Goal: Task Accomplishment & Management: Use online tool/utility

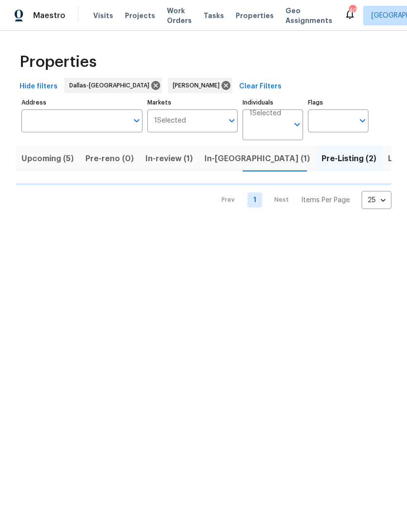
scroll to position [0, 14]
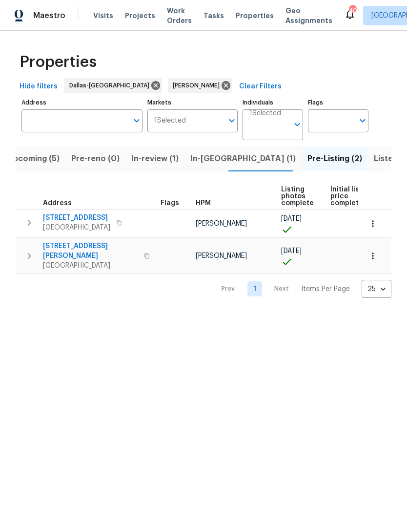
click at [81, 245] on span "2617 Whitehurst Dr" at bounding box center [90, 251] width 95 height 20
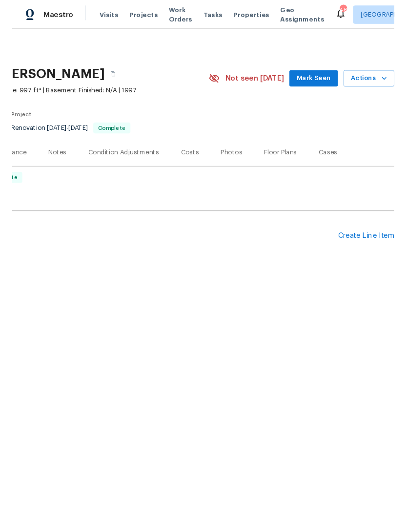
scroll to position [0, 144]
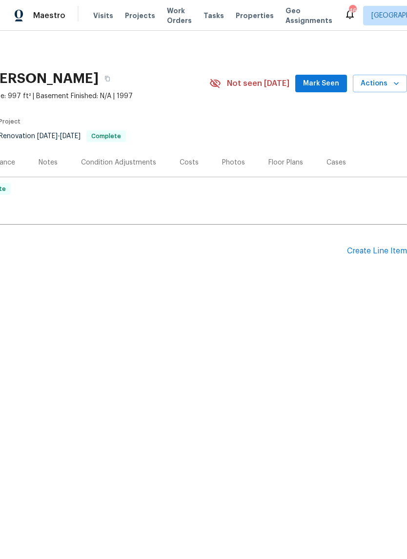
click at [386, 251] on div "Create Line Item" at bounding box center [377, 250] width 60 height 9
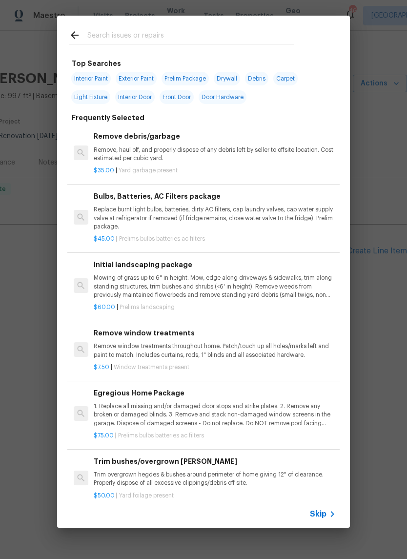
click at [326, 513] on span "Skip" at bounding box center [318, 514] width 17 height 10
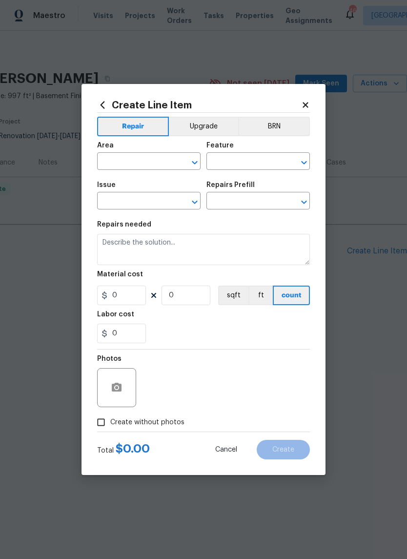
click at [149, 163] on input "text" at bounding box center [135, 162] width 76 height 15
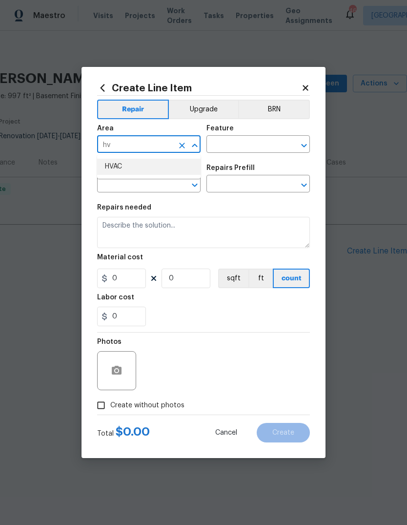
click at [148, 166] on li "HVAC" at bounding box center [148, 167] width 103 height 16
type input "HVAC"
click at [251, 143] on input "text" at bounding box center [244, 145] width 76 height 15
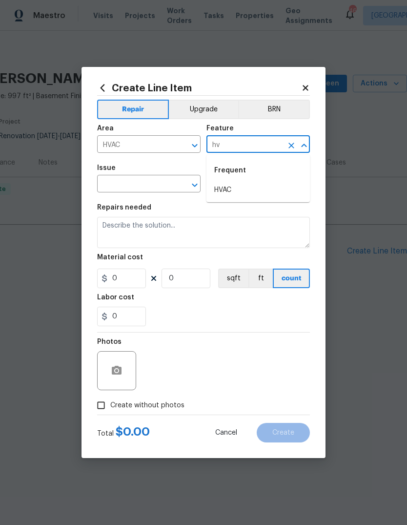
click at [241, 186] on li "HVAC" at bounding box center [257, 190] width 103 height 16
type input "HVAC"
click at [162, 180] on input "text" at bounding box center [135, 184] width 76 height 15
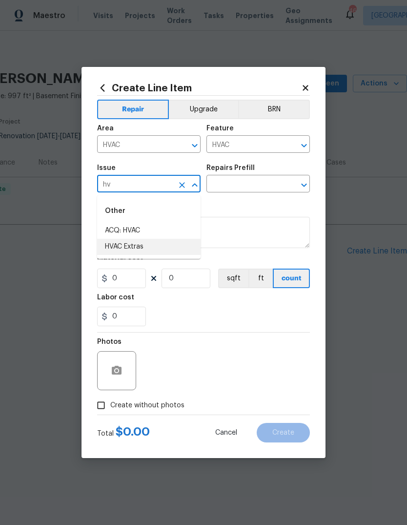
click at [149, 246] on li "HVAC Extras" at bounding box center [148, 247] width 103 height 16
type input "HVAC Extras"
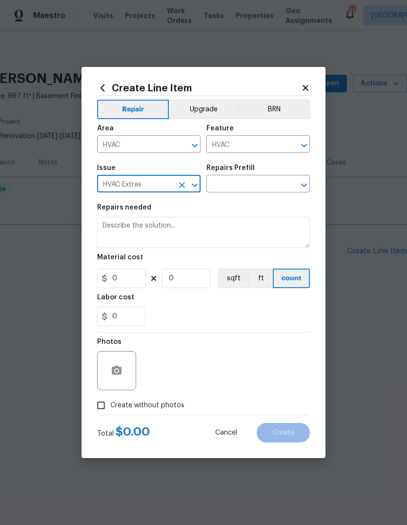
click at [265, 183] on input "text" at bounding box center [244, 184] width 76 height 15
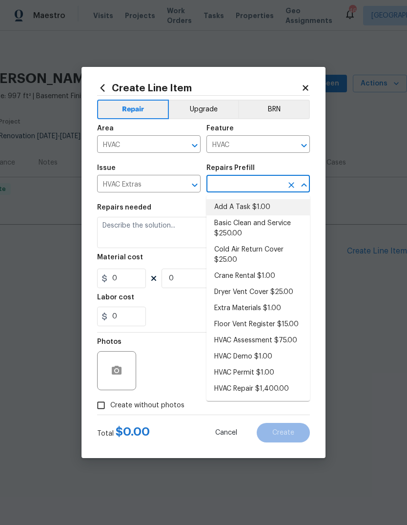
click at [271, 204] on li "Add A Task $1.00" at bounding box center [257, 207] width 103 height 16
type input "Add A Task $1.00"
type textarea "HPM to detail"
type input "1"
type input "Add A Task $1.00"
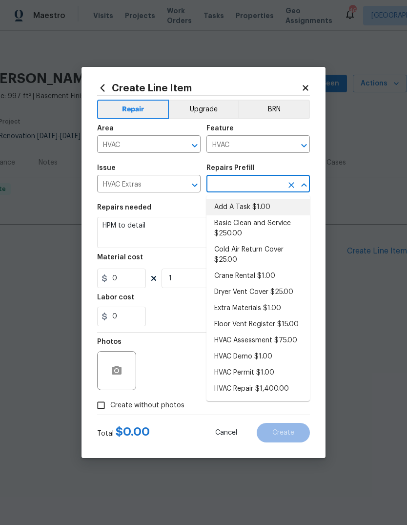
type input "1"
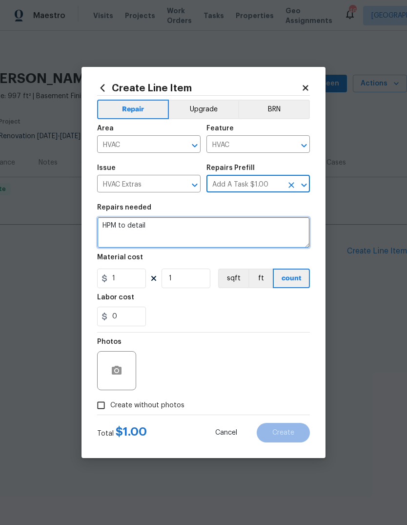
click at [173, 230] on textarea "HPM to detail" at bounding box center [203, 232] width 213 height 31
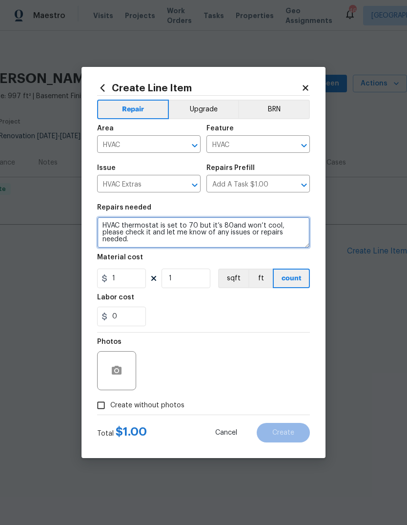
type textarea "HVAC thermostat is set to 70 but it’s 80and won’t cool, please check it and let…"
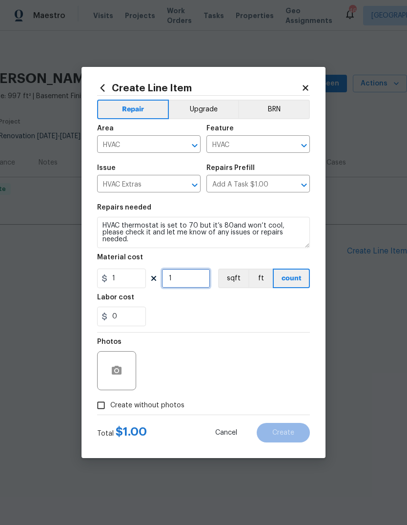
click at [185, 287] on input "1" at bounding box center [186, 278] width 49 height 20
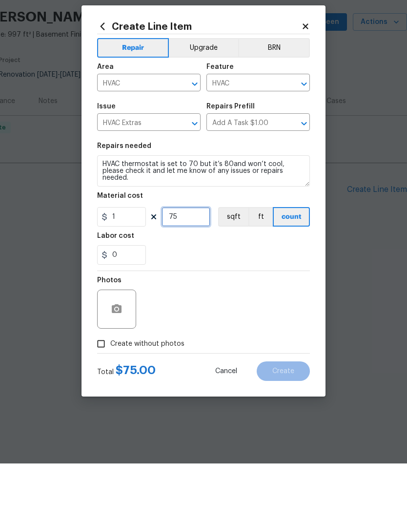
type input "75"
click at [218, 332] on div "Photos" at bounding box center [203, 363] width 213 height 63
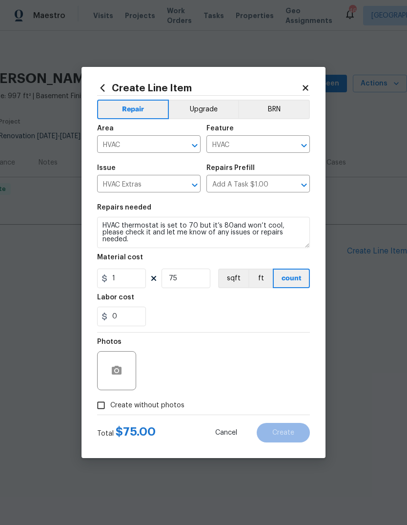
click at [133, 406] on span "Create without photos" at bounding box center [147, 405] width 74 height 10
click at [110, 406] on input "Create without photos" at bounding box center [101, 405] width 19 height 19
checkbox input "true"
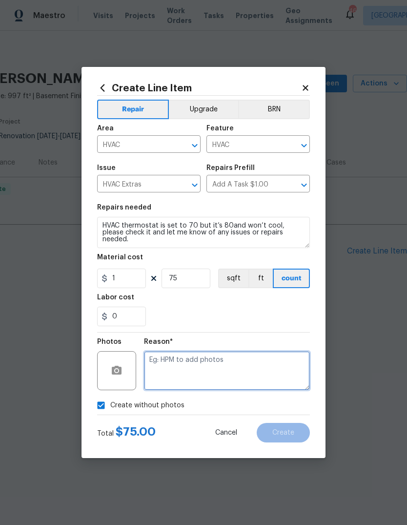
click at [185, 367] on textarea at bounding box center [227, 370] width 166 height 39
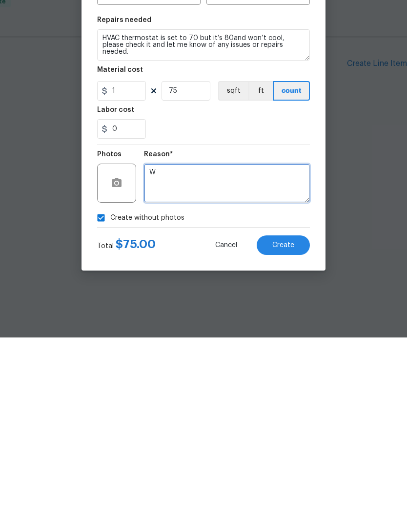
type textarea "W"
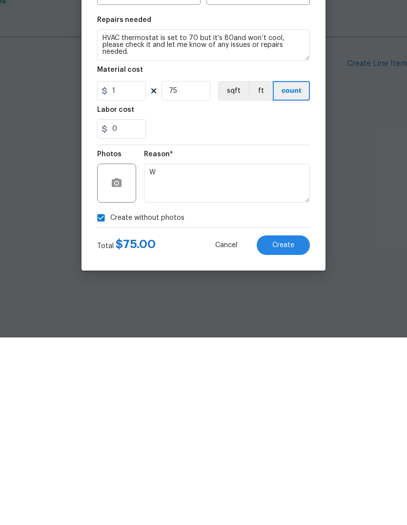
click at [290, 429] on span "Create" at bounding box center [283, 432] width 22 height 7
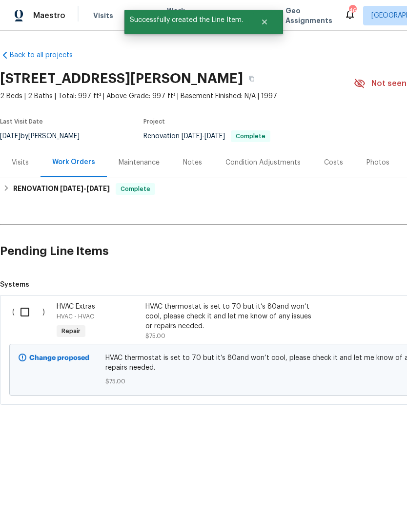
scroll to position [0, 0]
click at [26, 310] on input "checkbox" at bounding box center [29, 312] width 28 height 21
checkbox input "true"
click at [348, 499] on span "Create Work Order" at bounding box center [351, 500] width 65 height 12
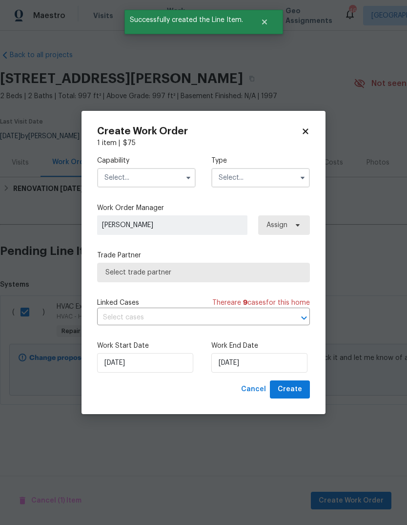
click at [155, 185] on input "text" at bounding box center [146, 178] width 99 height 20
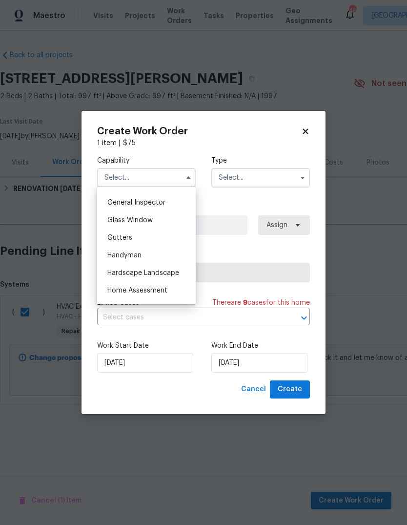
scroll to position [489, 0]
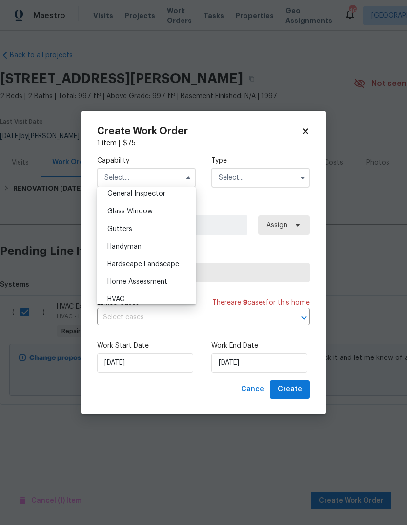
click at [139, 295] on div "HVAC" at bounding box center [147, 299] width 94 height 18
type input "HVAC"
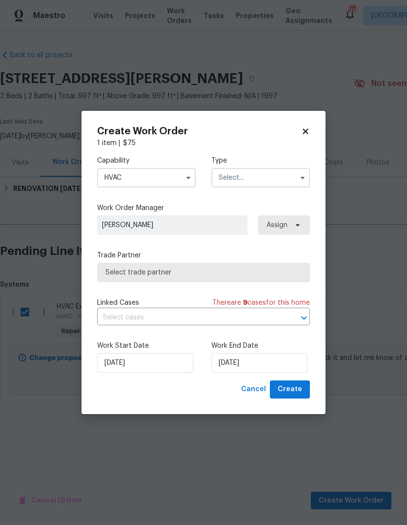
click at [268, 180] on input "text" at bounding box center [260, 178] width 99 height 20
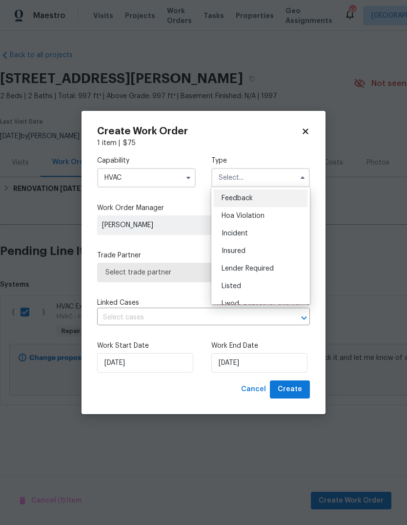
click at [261, 283] on div "Listed" at bounding box center [261, 286] width 94 height 18
type input "Listed"
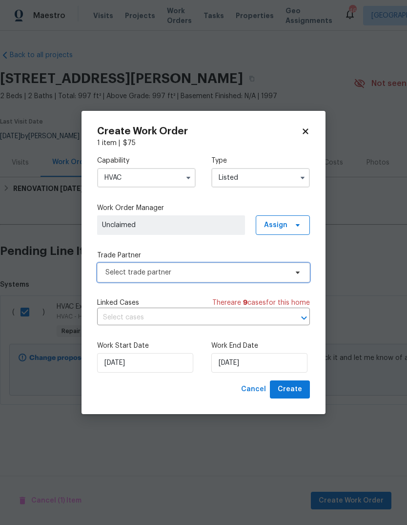
click at [195, 267] on span "Select trade partner" at bounding box center [196, 272] width 182 height 10
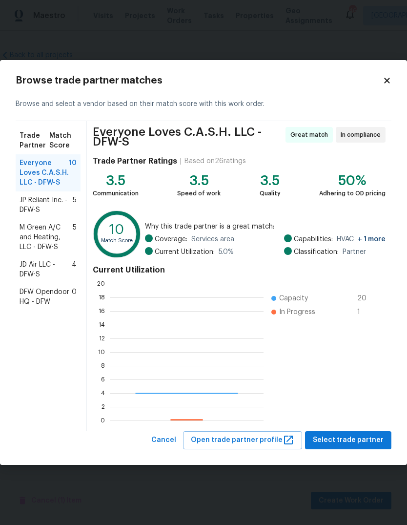
scroll to position [137, 154]
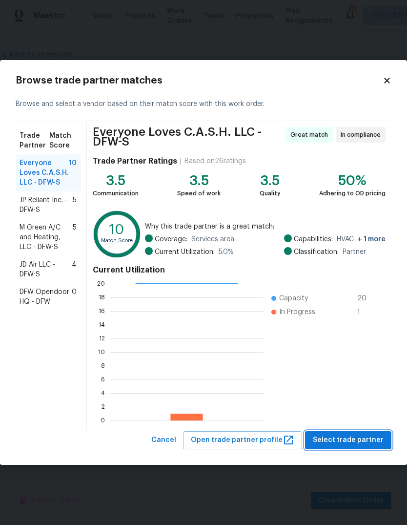
click at [360, 438] on span "Select trade partner" at bounding box center [348, 440] width 71 height 12
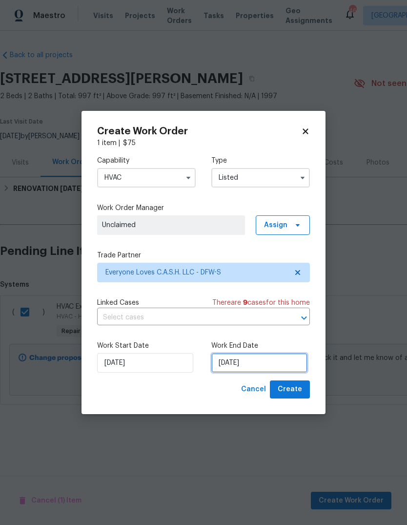
click at [264, 363] on input "[DATE]" at bounding box center [259, 363] width 96 height 20
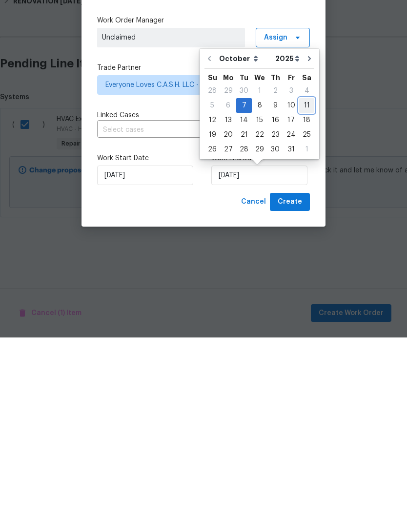
click at [302, 286] on div "11" at bounding box center [306, 293] width 15 height 14
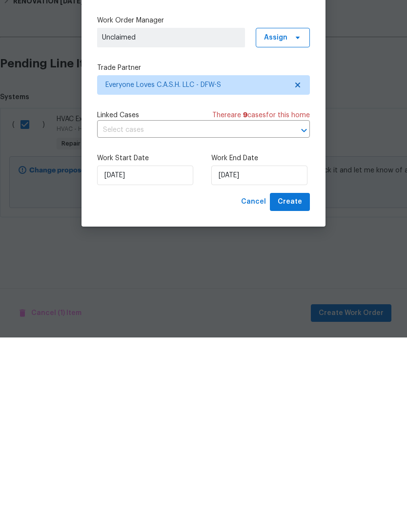
type input "[DATE]"
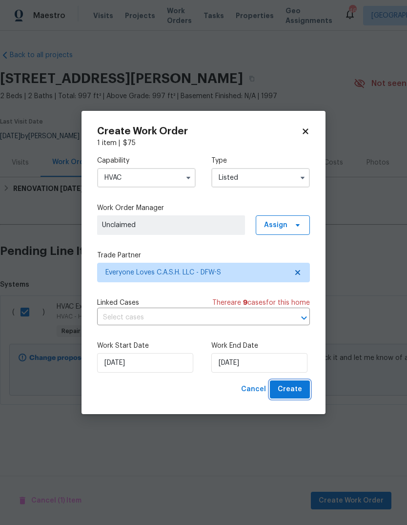
click at [288, 386] on span "Create" at bounding box center [290, 389] width 24 height 12
checkbox input "false"
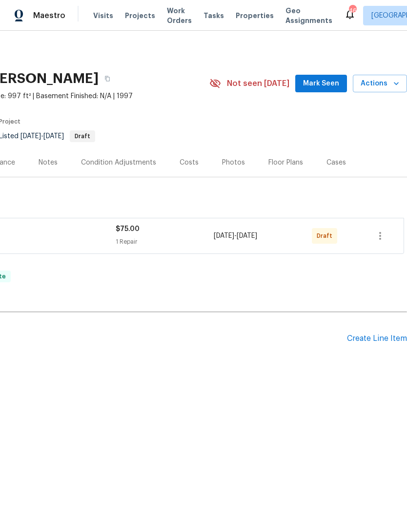
scroll to position [0, 144]
click at [382, 235] on icon "button" at bounding box center [380, 236] width 12 height 12
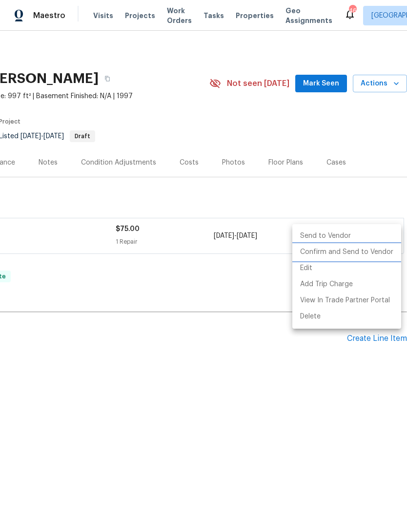
click at [356, 251] on li "Confirm and Send to Vendor" at bounding box center [346, 252] width 109 height 16
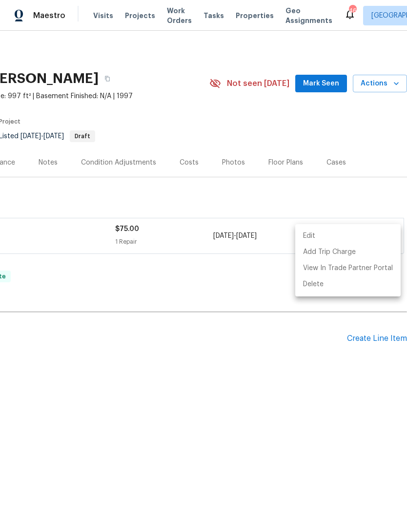
click at [201, 367] on div at bounding box center [203, 262] width 407 height 525
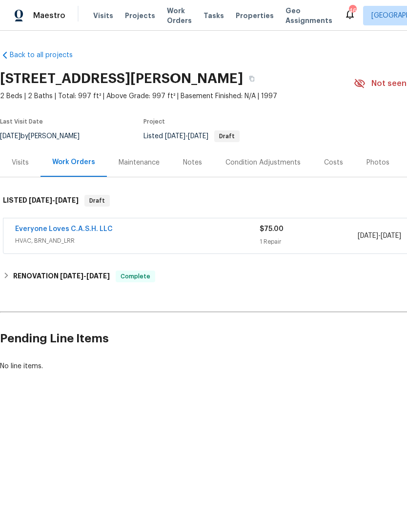
scroll to position [0, 0]
